Goal: Information Seeking & Learning: Learn about a topic

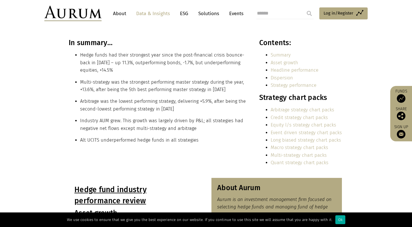
scroll to position [126, 0]
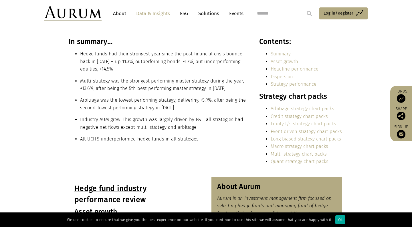
click at [280, 154] on link "Multi-strategy chart packs" at bounding box center [298, 154] width 56 height 5
click at [312, 130] on link "Event driven strategy chart packs" at bounding box center [305, 131] width 71 height 5
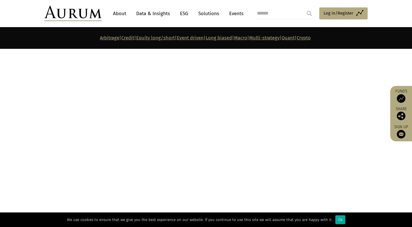
scroll to position [2740, 0]
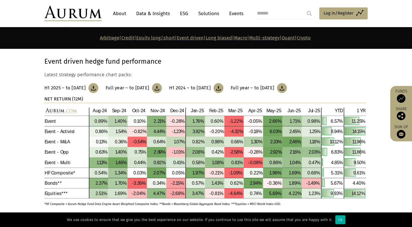
scroll to position [1397, 0]
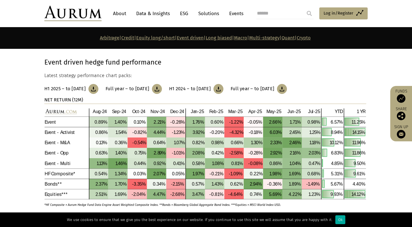
click at [310, 36] on link "Crypto" at bounding box center [303, 37] width 14 height 5
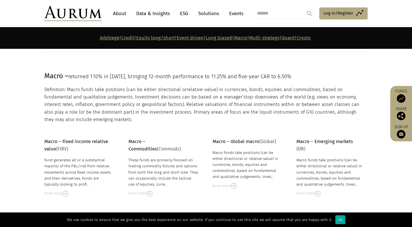
scroll to position [1895, 0]
click at [225, 156] on div "Macro funds take positions (can be either directional or relative-value) in cur…" at bounding box center [247, 165] width 70 height 30
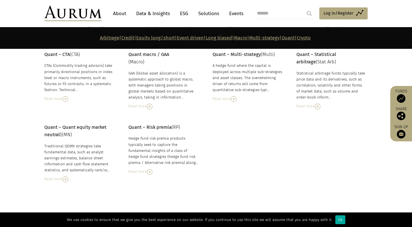
scroll to position [2483, 0]
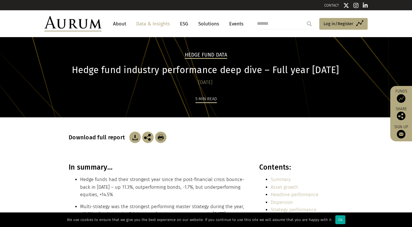
click at [90, 33] on header "About Data & Insights ESG Solutions Events Access Funds Log in/Register Sign ou…" at bounding box center [206, 23] width 412 height 27
click at [87, 30] on img at bounding box center [72, 23] width 57 height 15
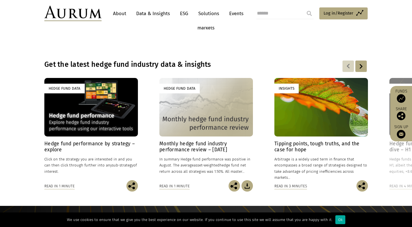
scroll to position [383, 0]
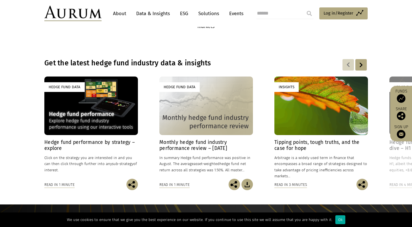
click at [177, 107] on div "Hedge Fund Data" at bounding box center [205, 106] width 93 height 58
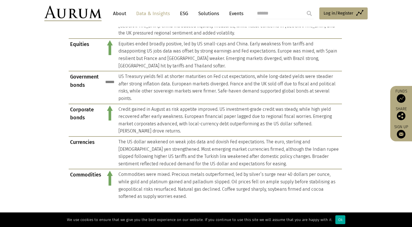
scroll to position [465, 0]
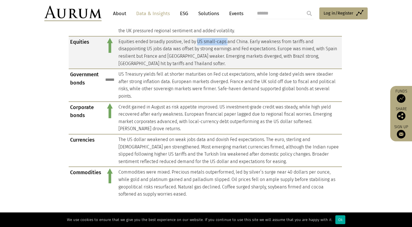
drag, startPoint x: 198, startPoint y: 35, endPoint x: 228, endPoint y: 35, distance: 30.0
click at [228, 36] on td "Equities ended broadly positive, led by US small-caps and China. Early weakness…" at bounding box center [229, 52] width 225 height 33
